Goal: Navigation & Orientation: Find specific page/section

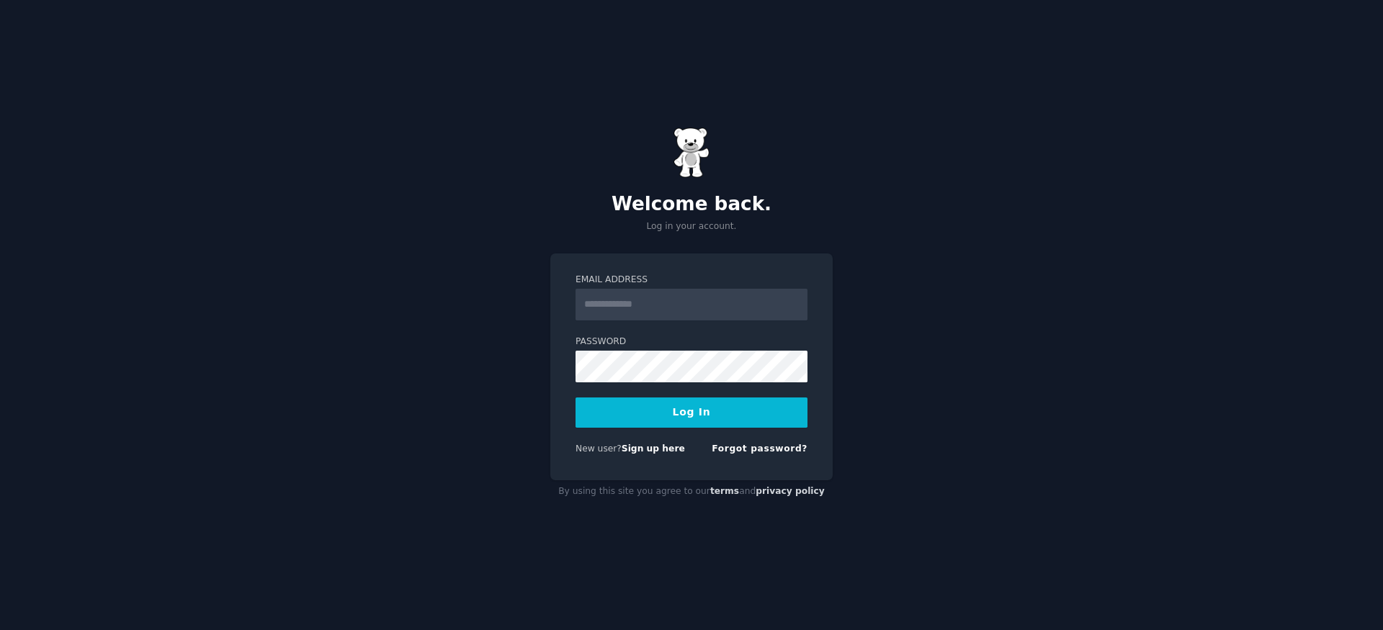
click at [650, 297] on input "Email Address" at bounding box center [691, 305] width 232 height 32
type input "**********"
click at [494, 391] on div "**********" at bounding box center [691, 315] width 1383 height 630
click at [570, 365] on div "**********" at bounding box center [691, 368] width 282 height 228
click at [575, 398] on button "Log In" at bounding box center [691, 413] width 232 height 30
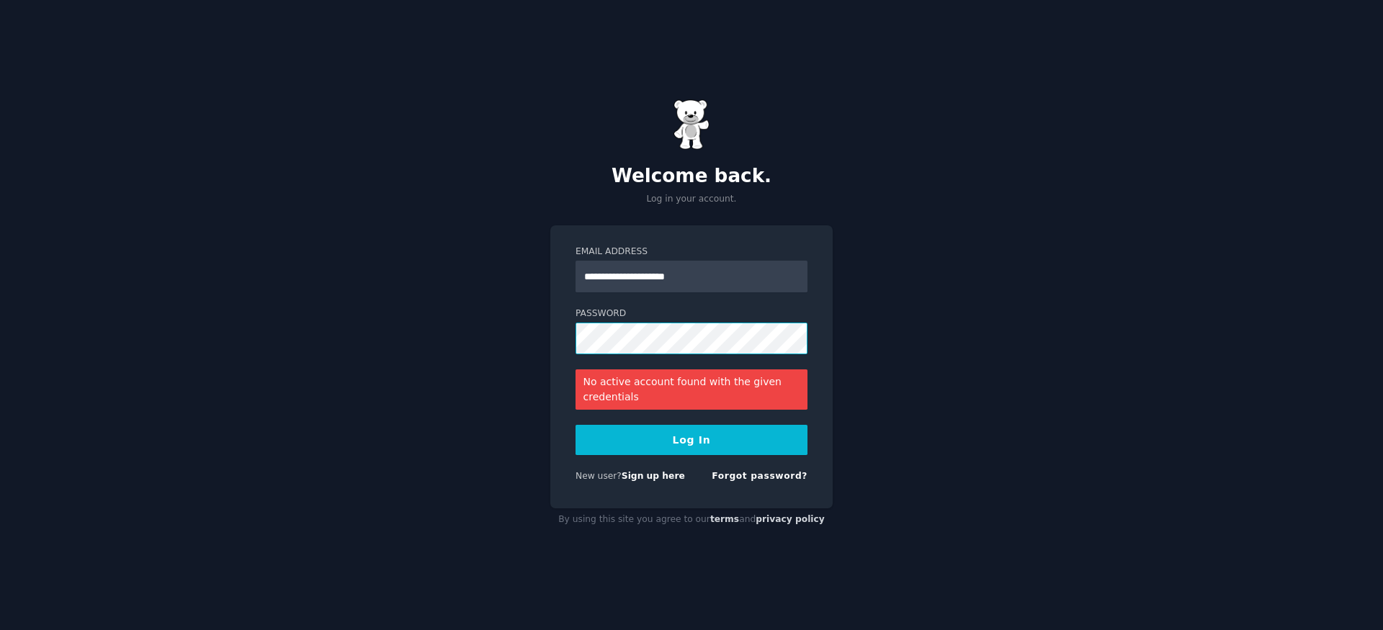
click at [575, 425] on button "Log In" at bounding box center [691, 440] width 232 height 30
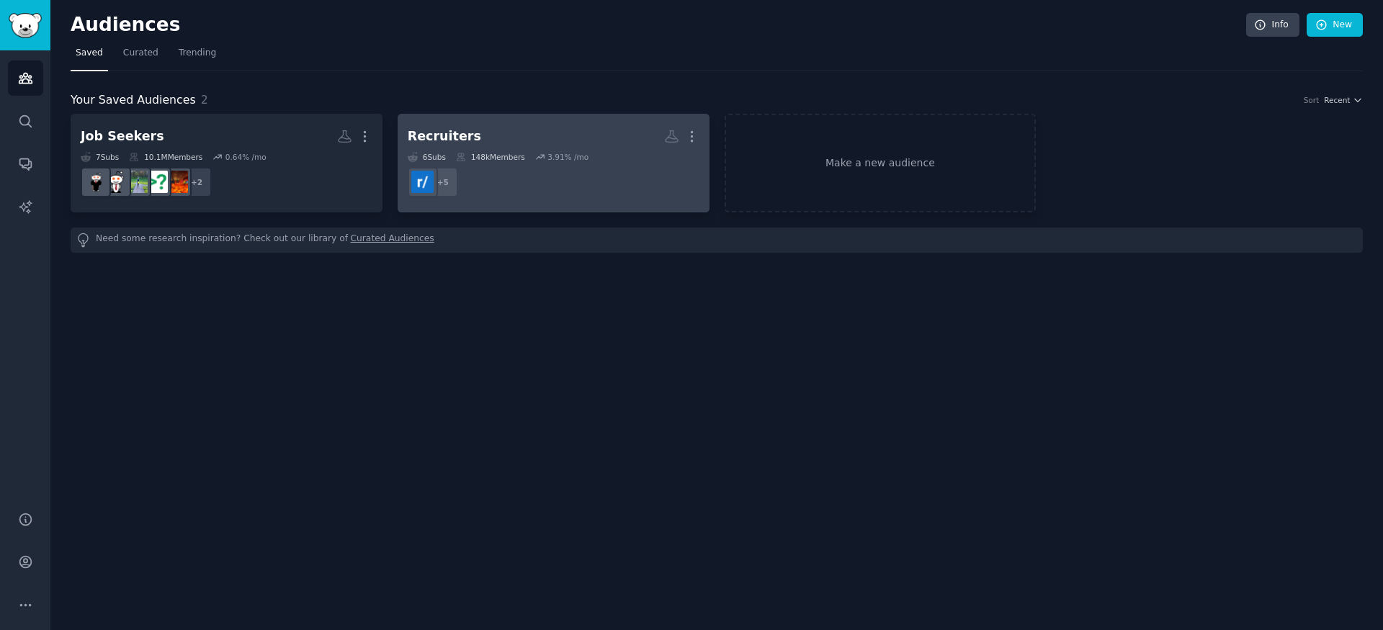
click at [504, 138] on h2 "Recruiters More" at bounding box center [554, 136] width 292 height 25
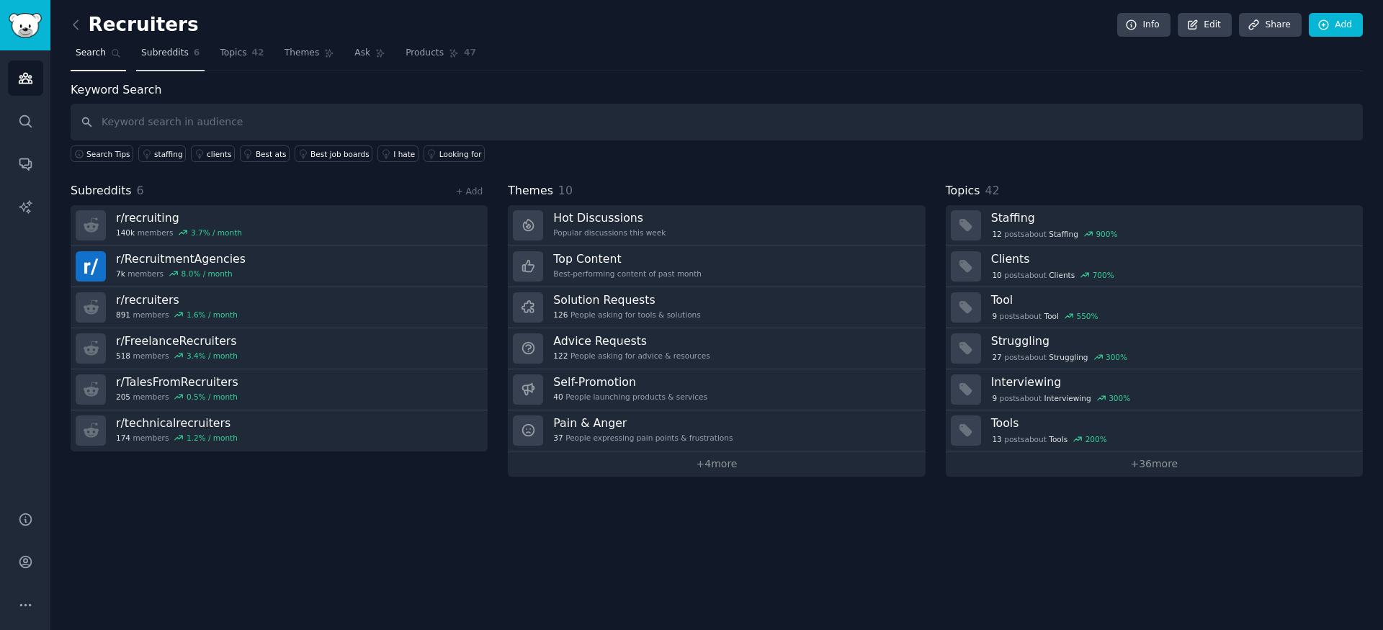
click at [145, 60] on link "Subreddits 6" at bounding box center [170, 57] width 68 height 30
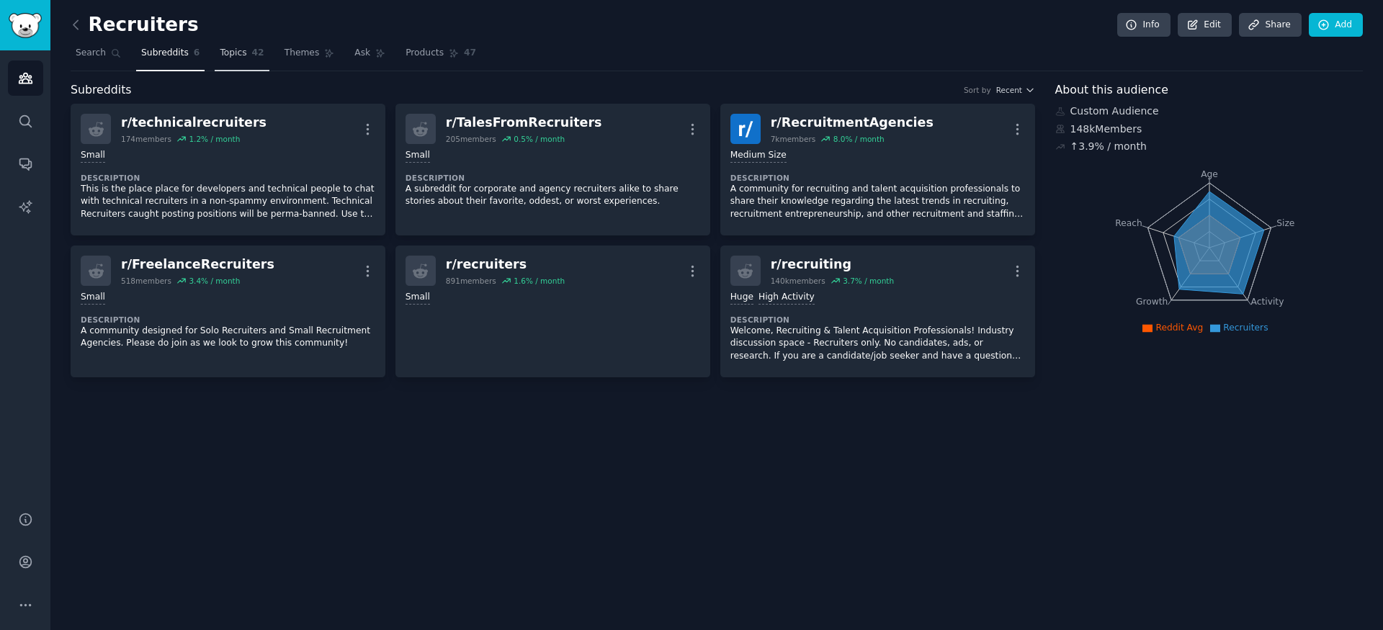
click at [215, 60] on link "Topics 42" at bounding box center [242, 57] width 54 height 30
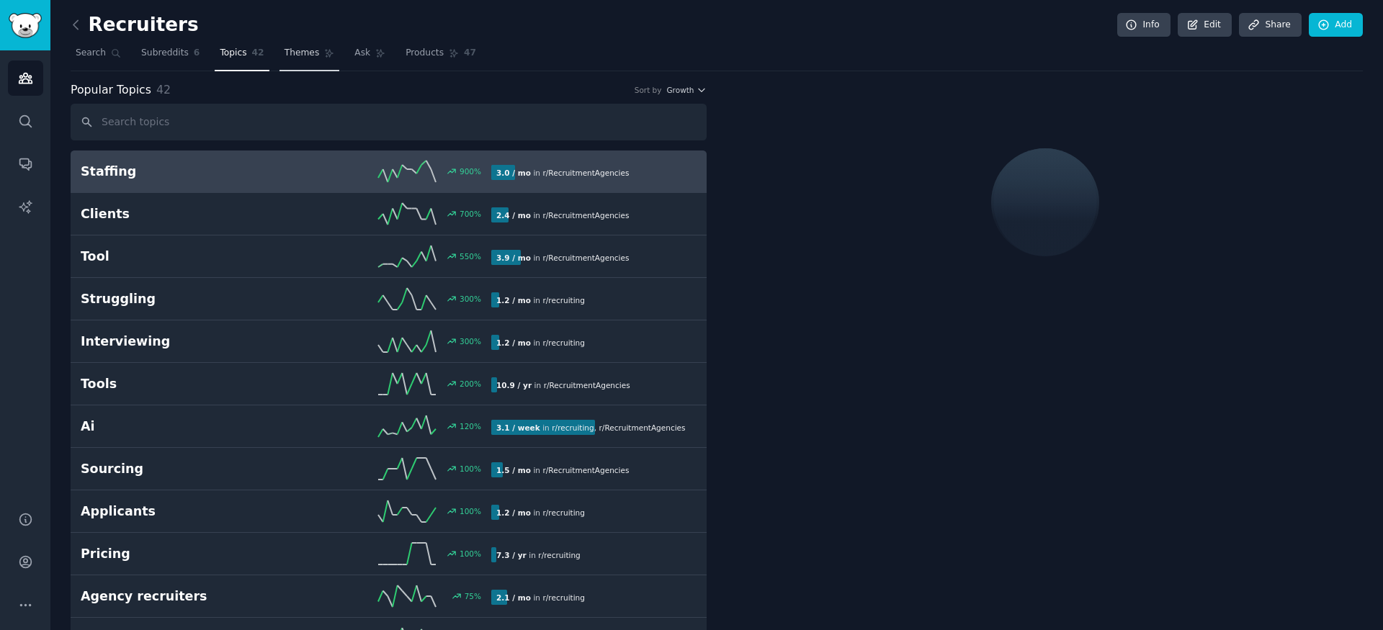
click at [300, 57] on span "Themes" at bounding box center [301, 53] width 35 height 13
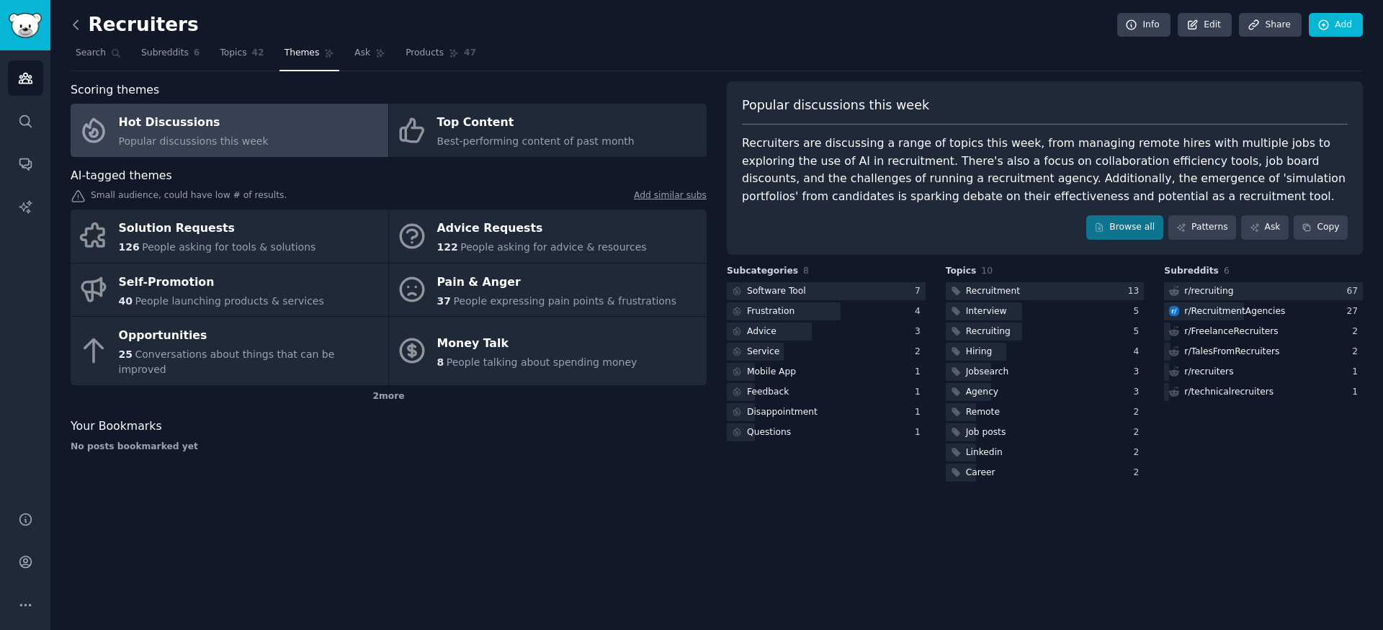
click at [78, 27] on icon at bounding box center [75, 24] width 15 height 15
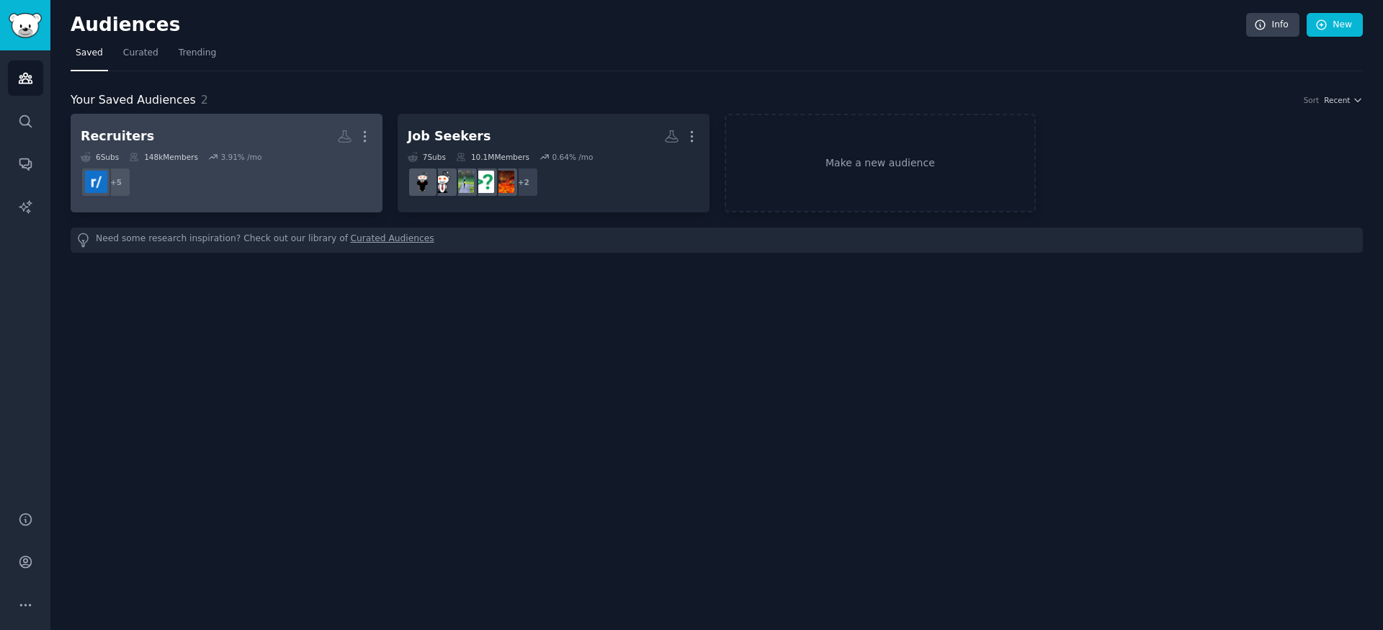
click at [117, 139] on div "Recruiters" at bounding box center [117, 136] width 73 height 18
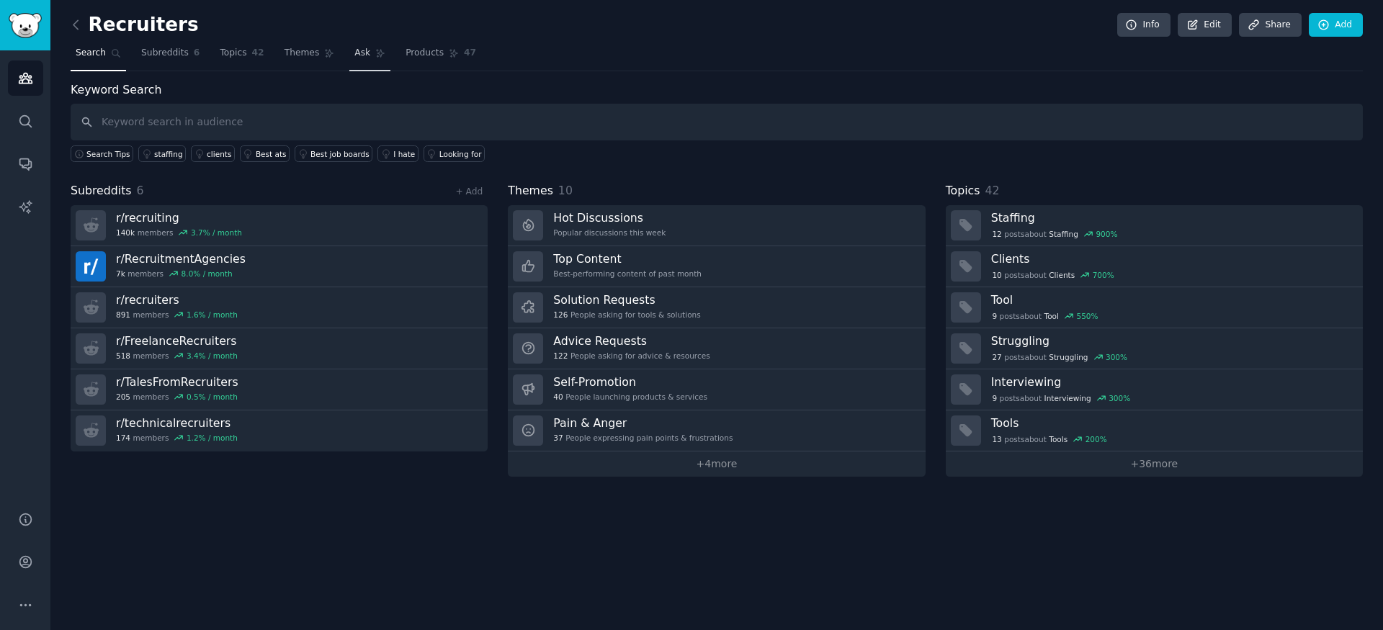
click at [367, 53] on link "Ask" at bounding box center [369, 57] width 41 height 30
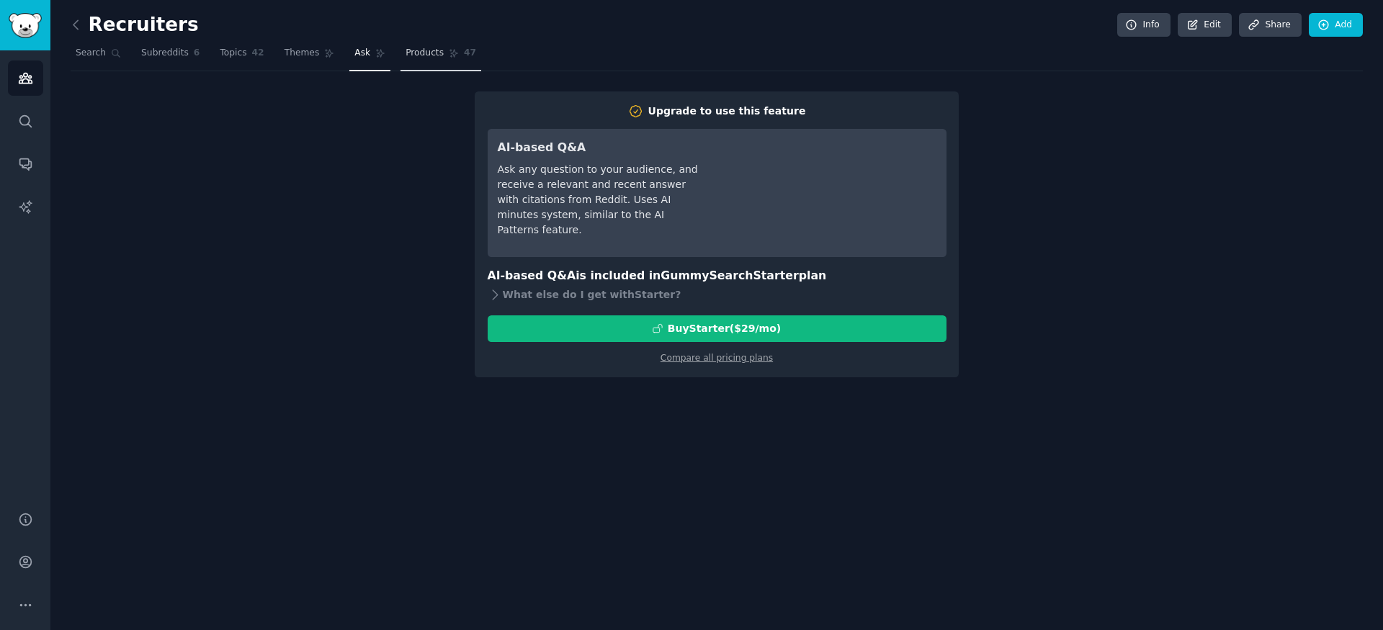
click at [408, 56] on span "Products" at bounding box center [424, 53] width 38 height 13
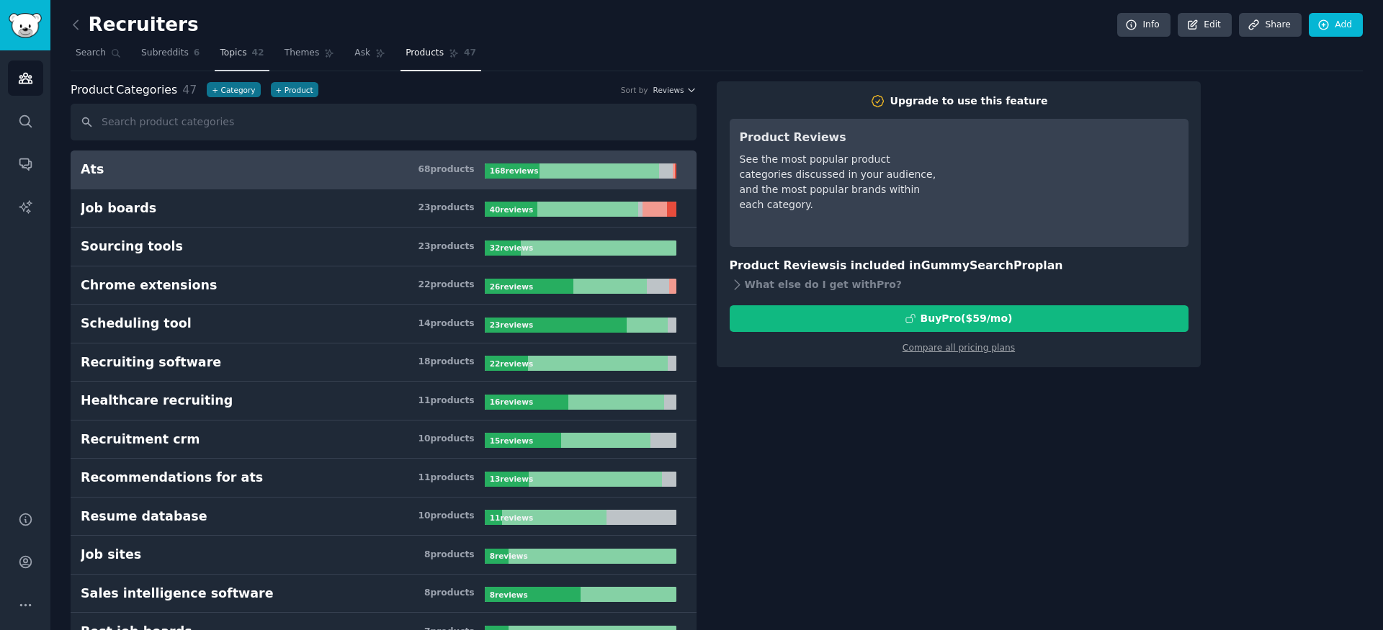
click at [215, 50] on link "Topics 42" at bounding box center [242, 57] width 54 height 30
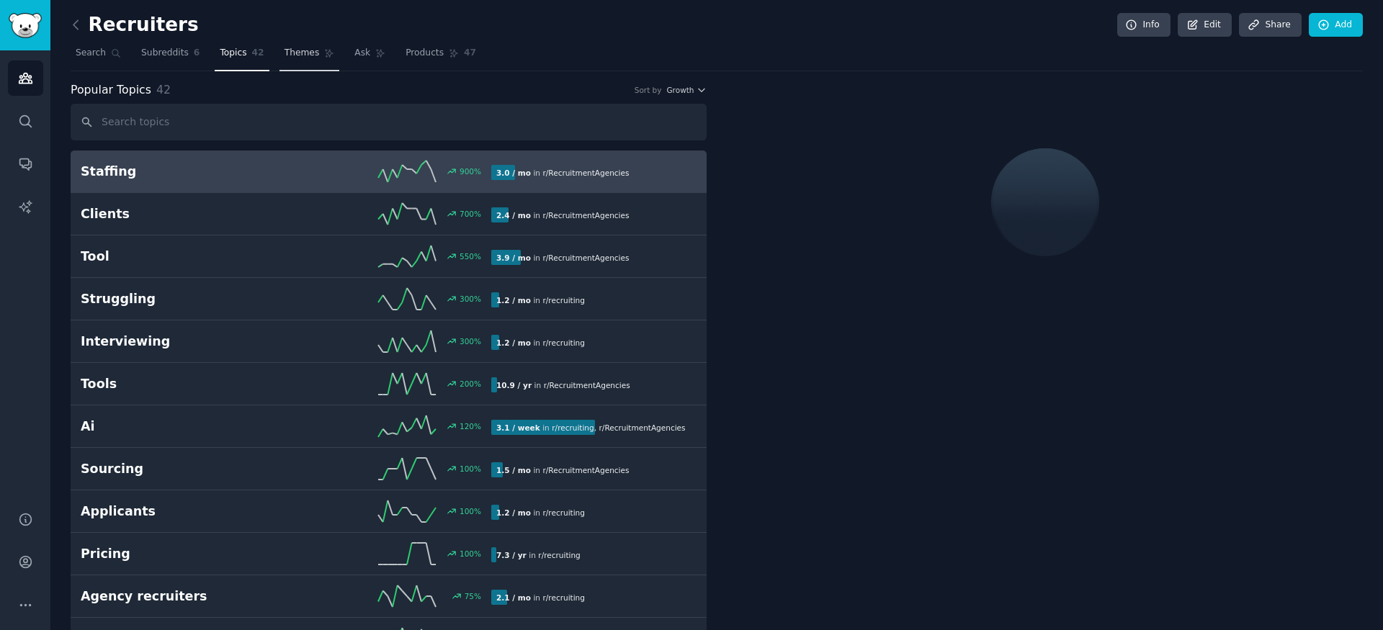
click at [295, 43] on link "Themes" at bounding box center [309, 57] width 60 height 30
